Goal: Task Accomplishment & Management: Use online tool/utility

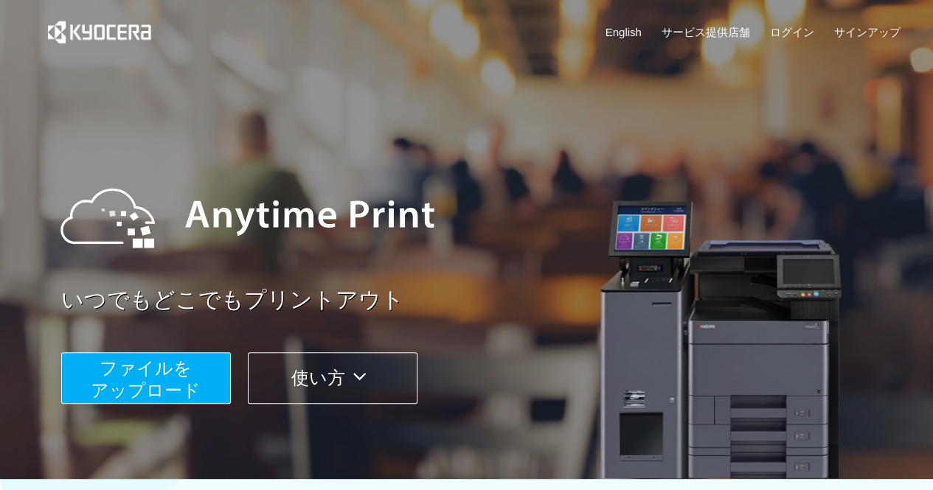
click at [134, 386] on span "ファイルを ​​アップロード" at bounding box center [146, 379] width 110 height 42
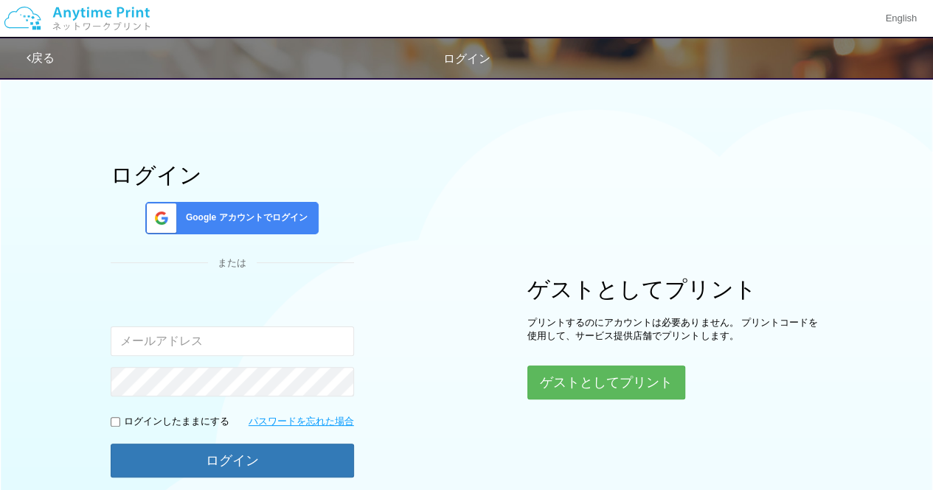
scroll to position [74, 0]
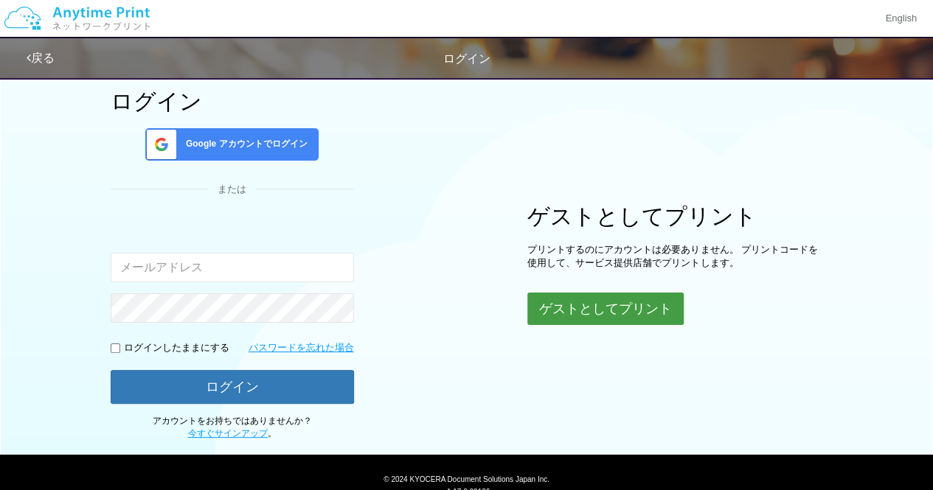
click at [589, 309] on button "ゲストとしてプリント" at bounding box center [605, 309] width 156 height 32
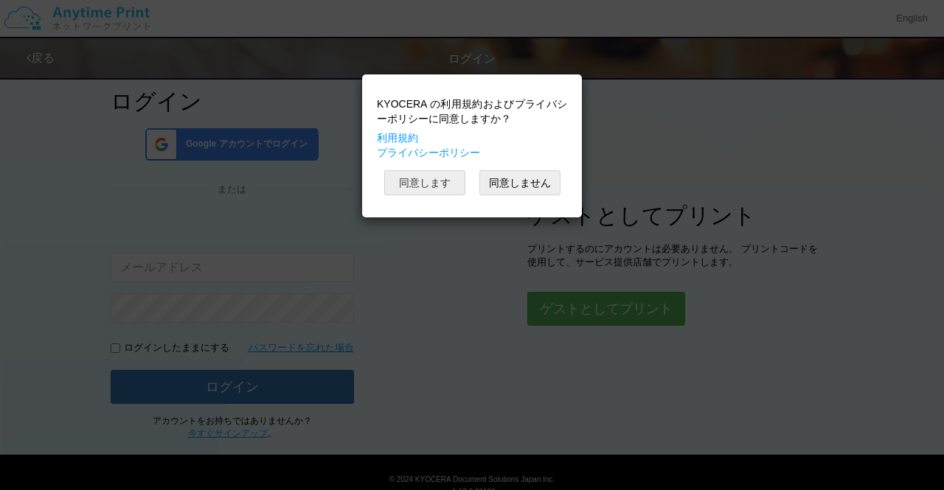
click at [440, 181] on button "同意します" at bounding box center [424, 182] width 81 height 25
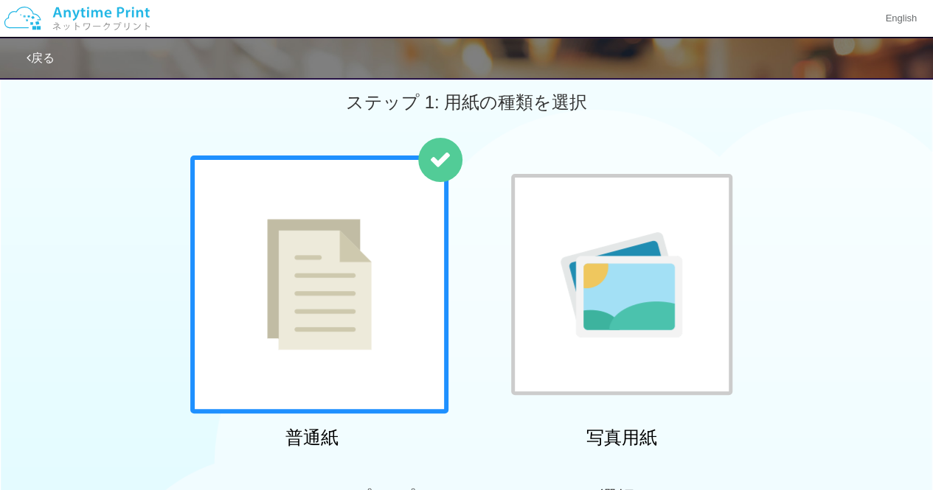
scroll to position [74, 0]
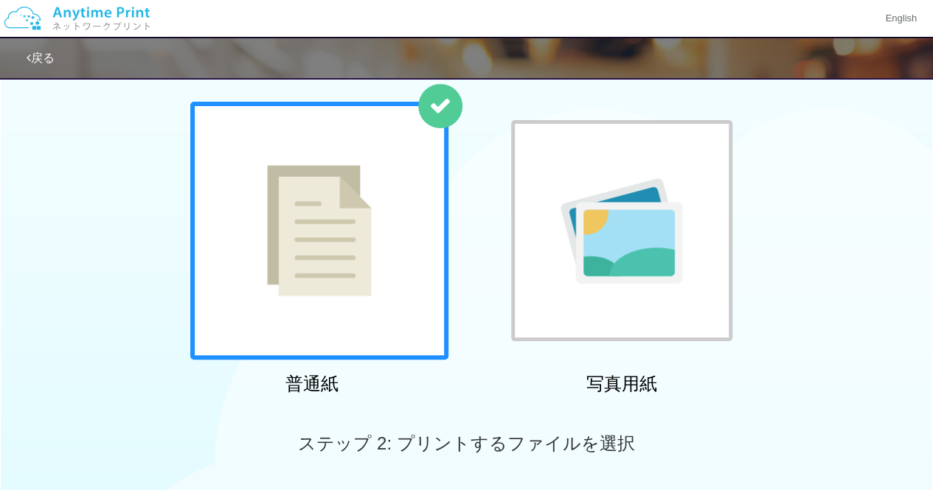
click at [485, 331] on div "普通紙 写真用紙" at bounding box center [467, 251] width 568 height 299
click at [356, 220] on div at bounding box center [319, 231] width 258 height 258
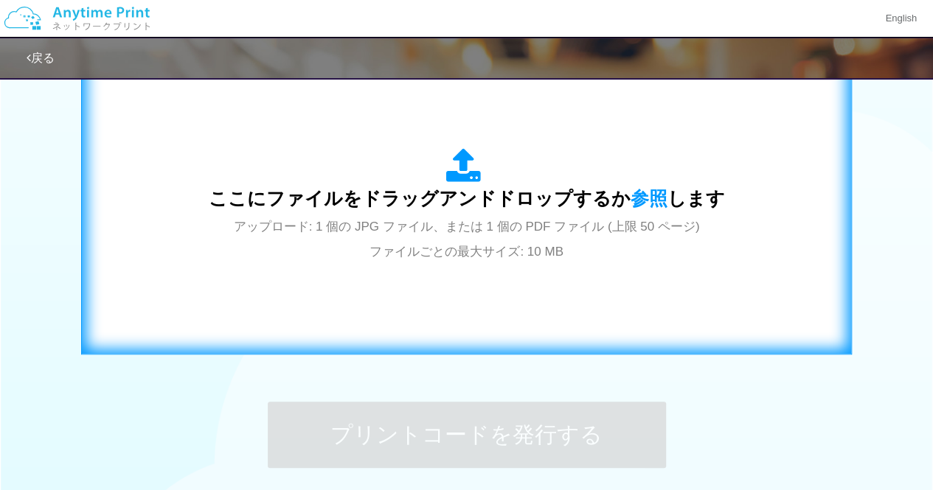
scroll to position [516, 0]
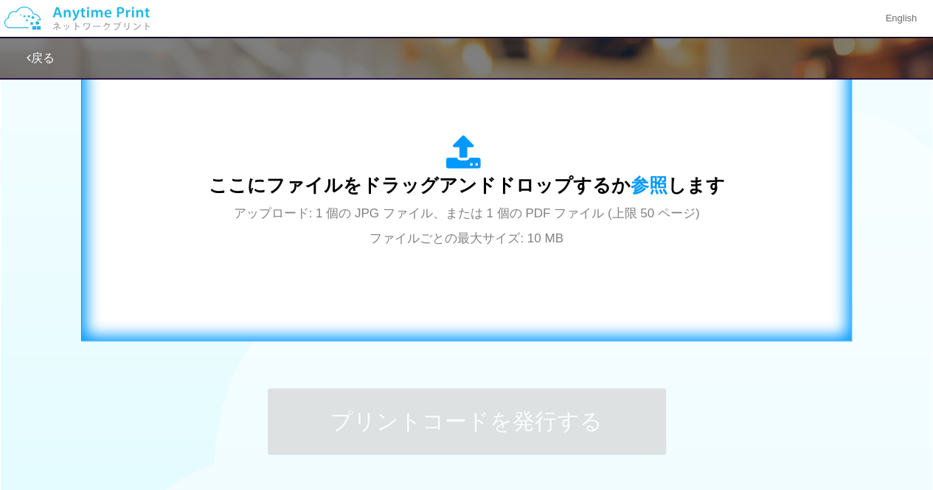
click at [391, 271] on div "ここにファイルをドラッグアンドドロップするか 参照 します アップロード: 1 個の JPG ファイル、または 1 個の PDF ファイル (上限 50 ペー…" at bounding box center [467, 192] width 740 height 267
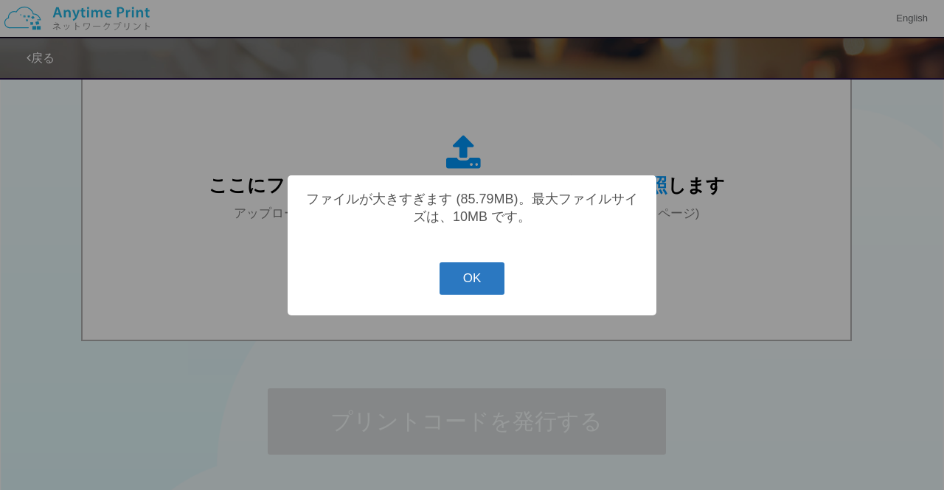
click at [468, 277] on button "OK" at bounding box center [473, 279] width 66 height 32
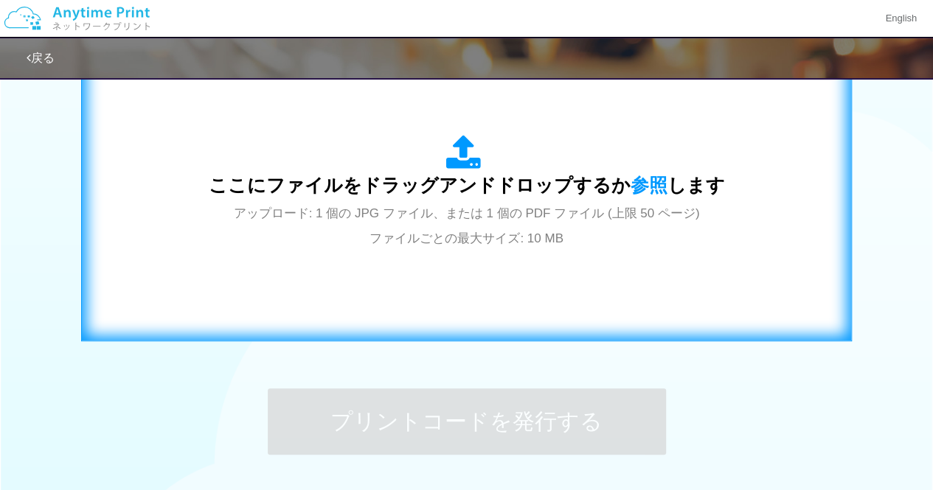
click at [526, 243] on span "アップロード: 1 個の JPG ファイル、または 1 個の PDF ファイル (上限 50 ページ) ファイルごとの最大サイズ: 10 MB" at bounding box center [467, 225] width 466 height 39
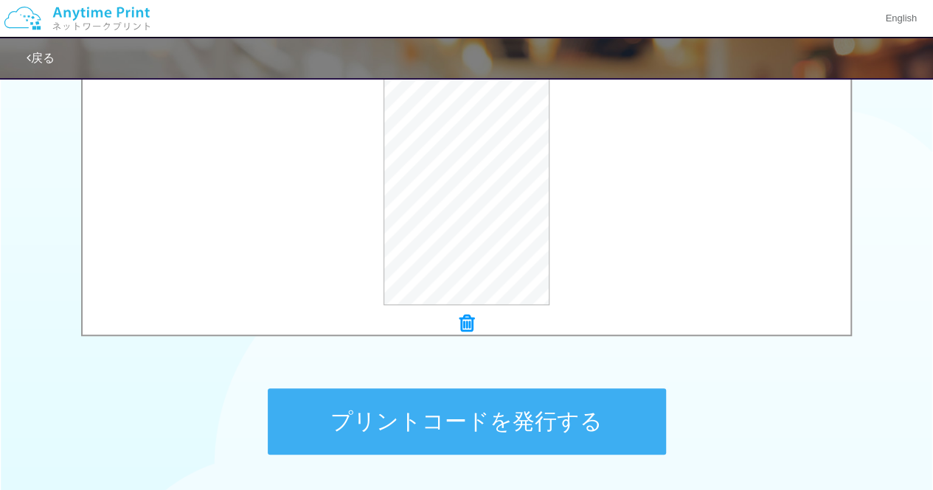
scroll to position [442, 0]
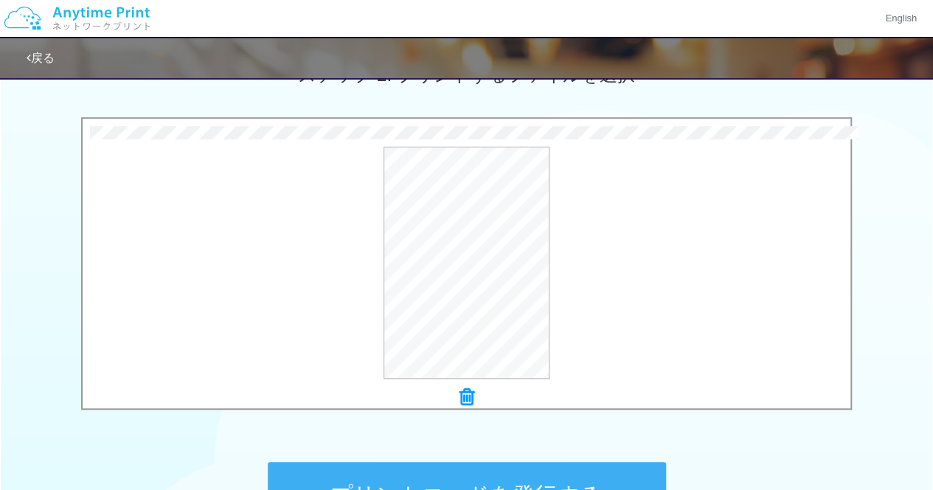
click at [0, 0] on button "プレビュー" at bounding box center [0, 0] width 0 height 0
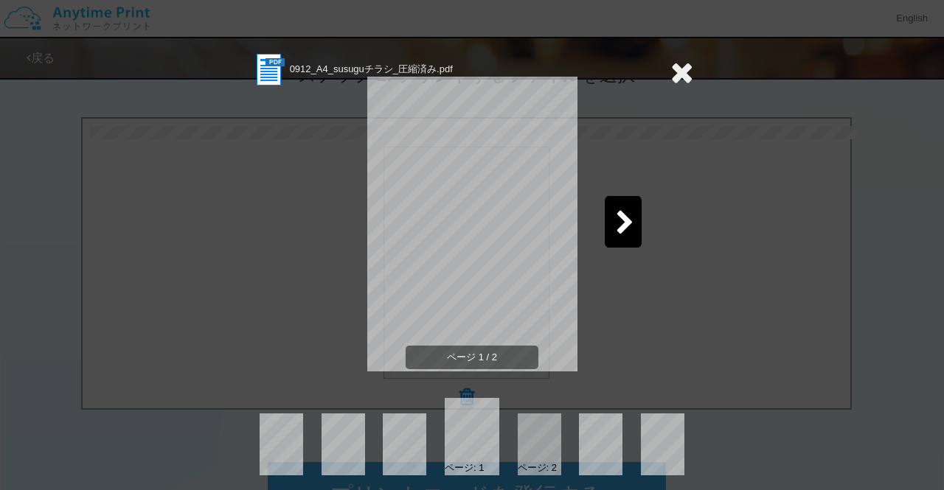
click at [627, 233] on icon at bounding box center [625, 224] width 18 height 26
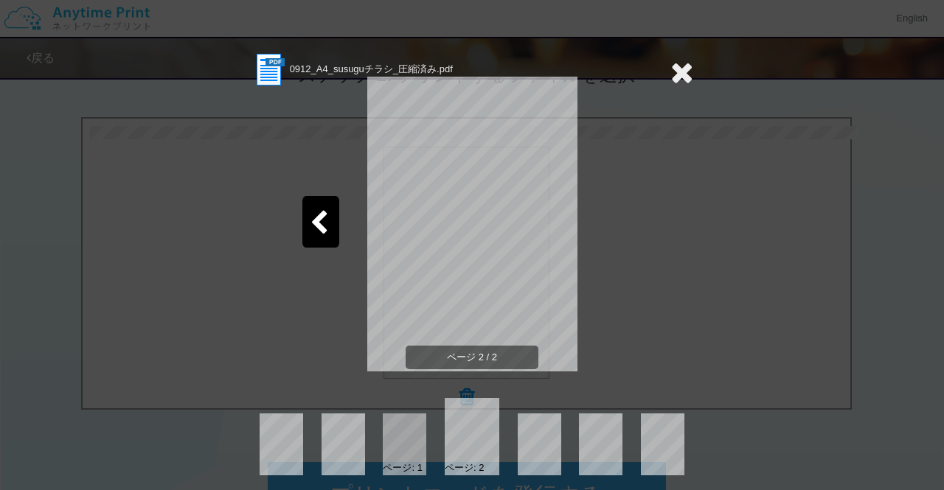
click at [674, 83] on icon at bounding box center [681, 72] width 23 height 29
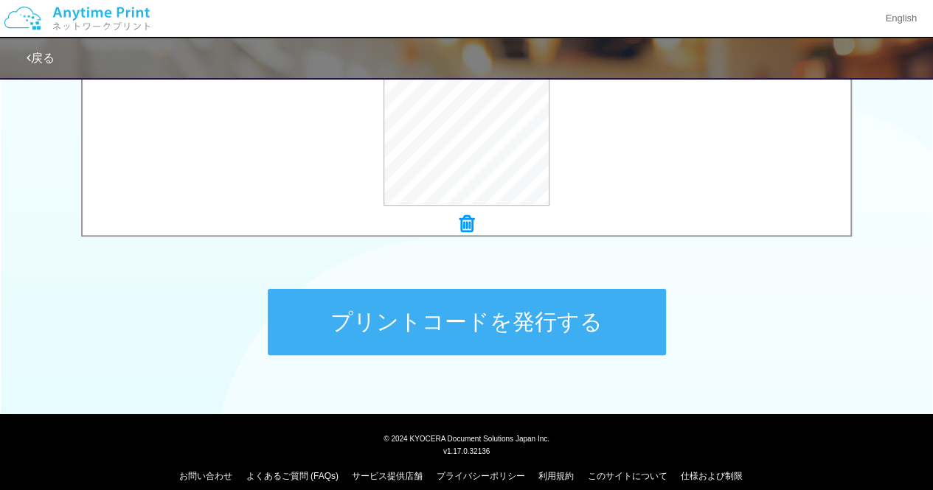
scroll to position [631, 0]
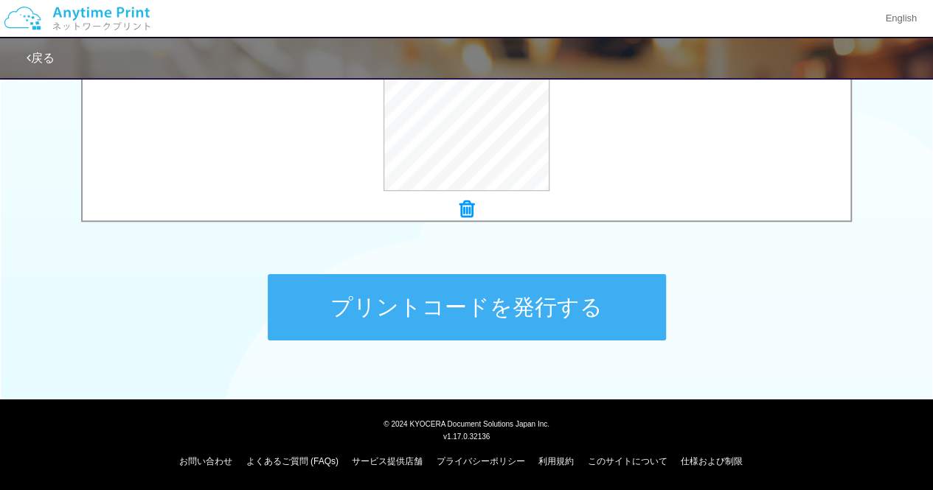
click at [546, 324] on button "プリントコードを発行する" at bounding box center [467, 307] width 398 height 66
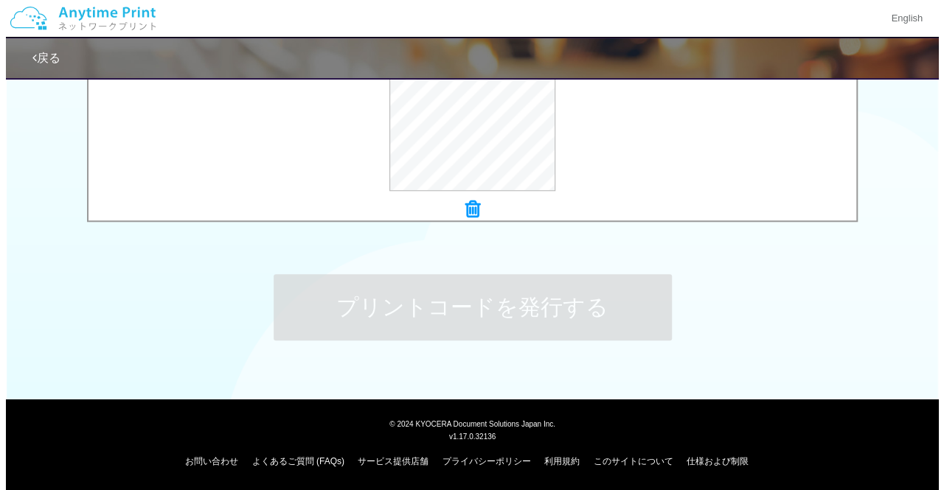
scroll to position [0, 0]
